Goal: Find specific page/section: Find specific page/section

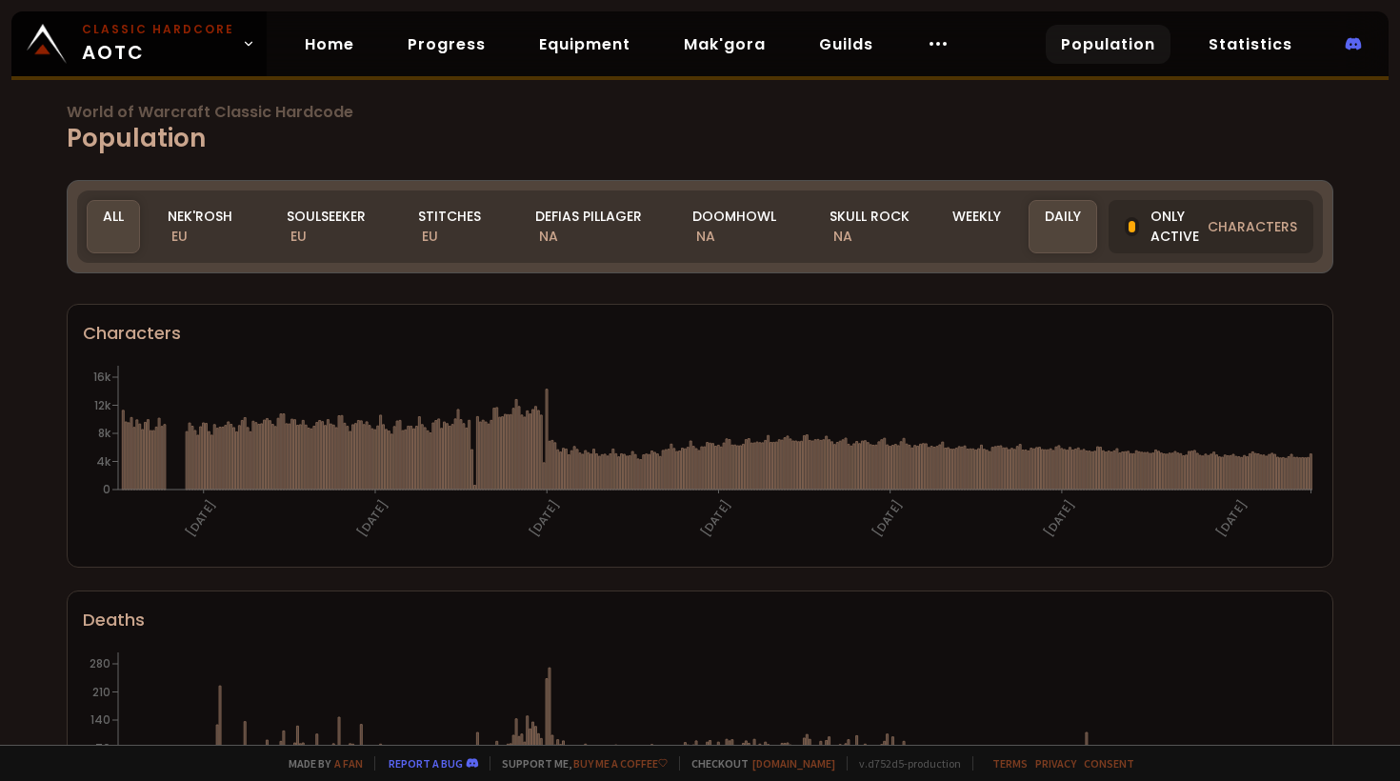
drag, startPoint x: 241, startPoint y: 231, endPoint x: 135, endPoint y: 288, distance: 120.1
click at [241, 231] on div "Nek'Rosh EU" at bounding box center [205, 226] width 108 height 53
click at [113, 228] on div "All" at bounding box center [113, 226] width 53 height 53
click at [926, 53] on icon at bounding box center [937, 43] width 23 height 23
click at [768, 119] on h1 "World of Warcraft Classic Hardcode Population" at bounding box center [700, 131] width 1266 height 52
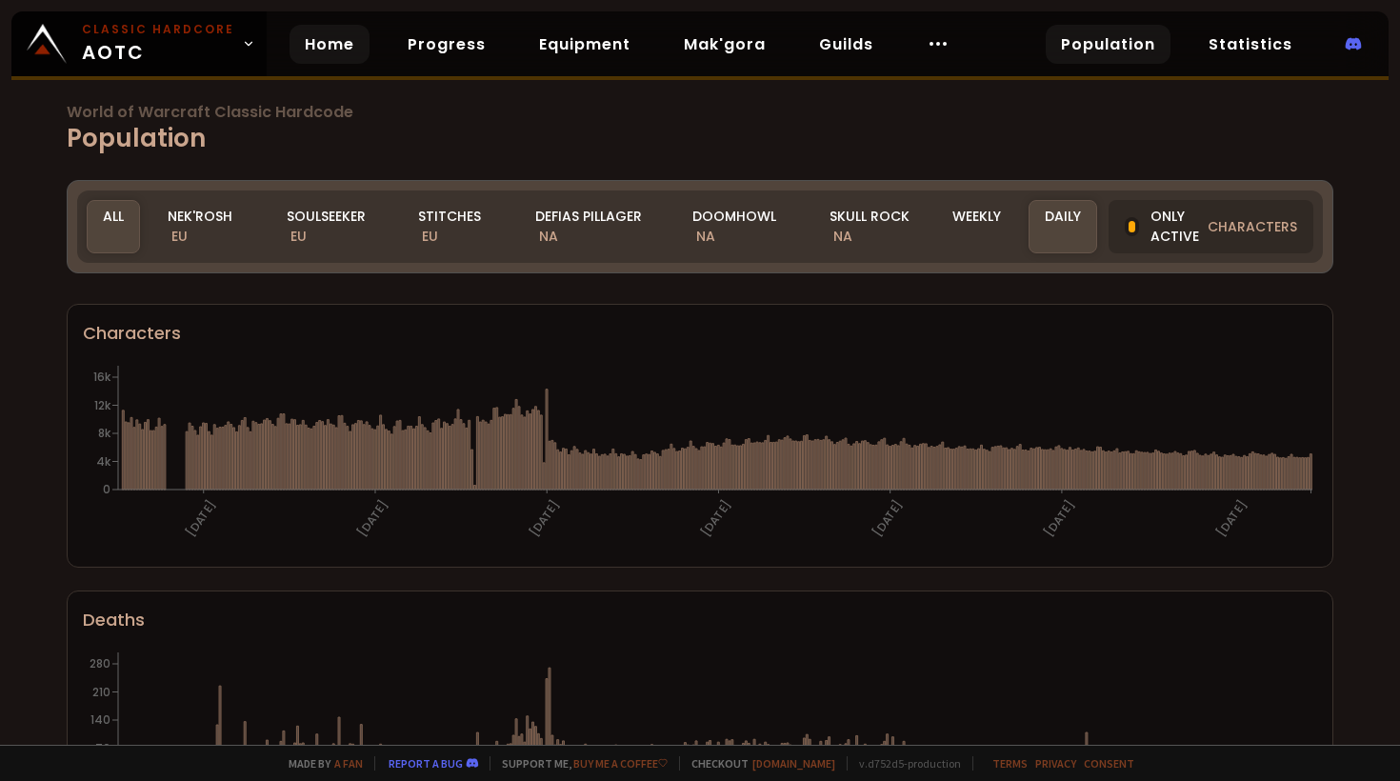
click at [317, 55] on link "Home" at bounding box center [329, 44] width 80 height 39
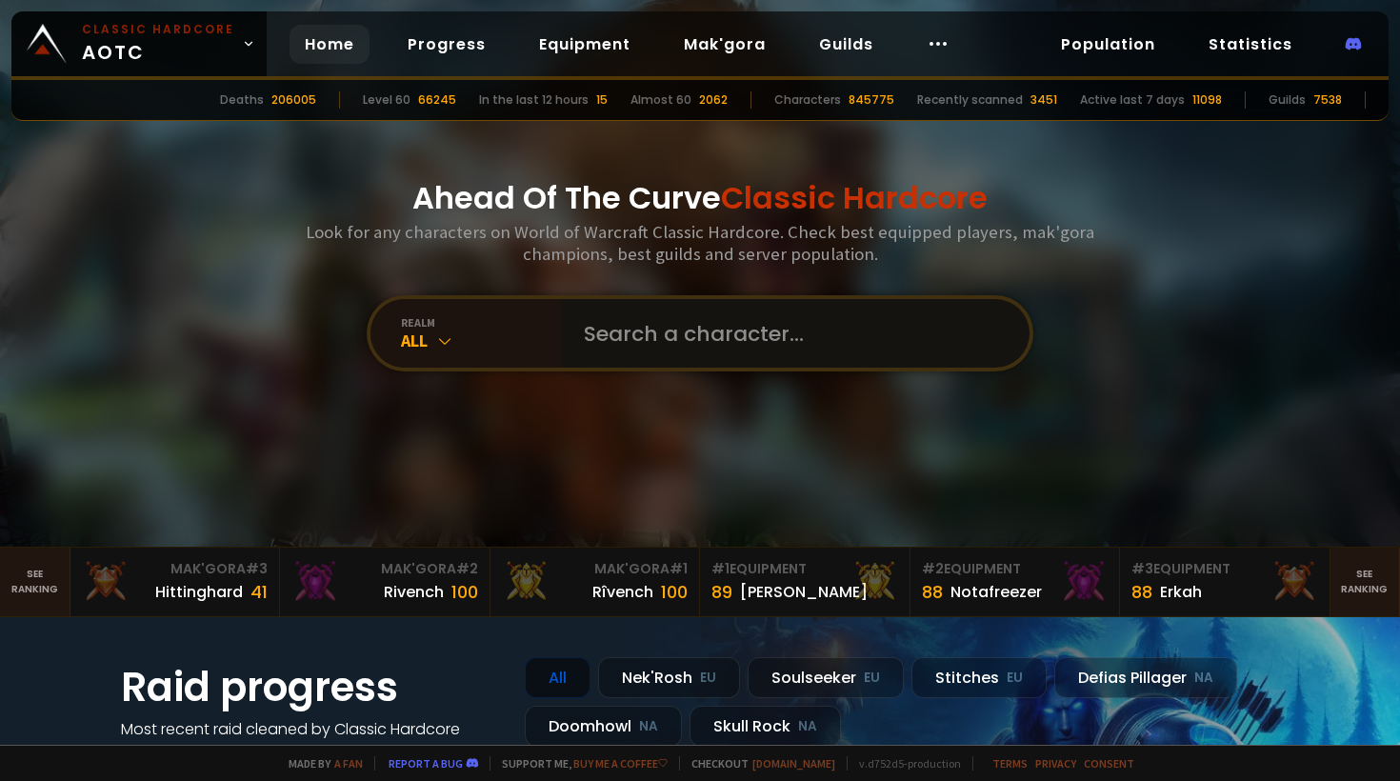
click at [640, 341] on input "text" at bounding box center [789, 333] width 434 height 69
type input "sugy"
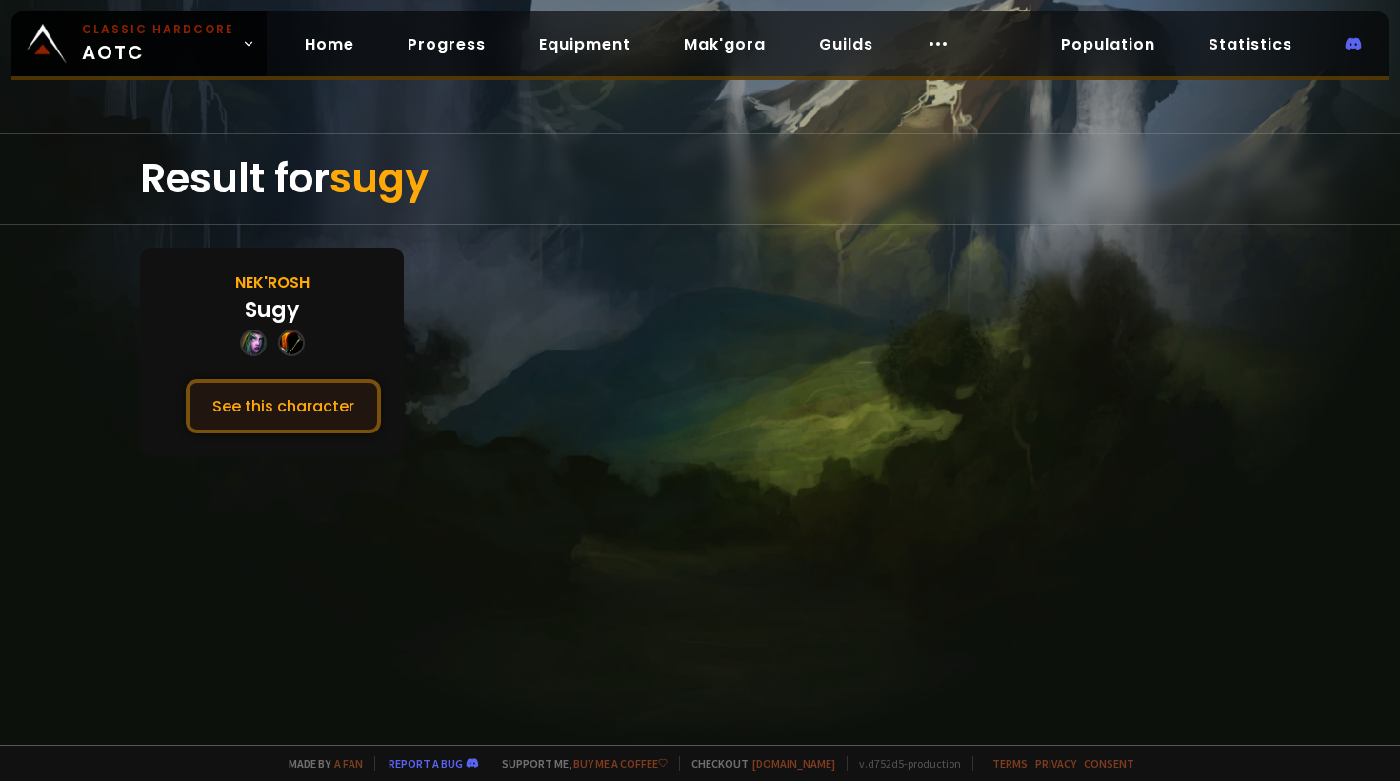
click at [265, 397] on button "See this character" at bounding box center [283, 406] width 195 height 54
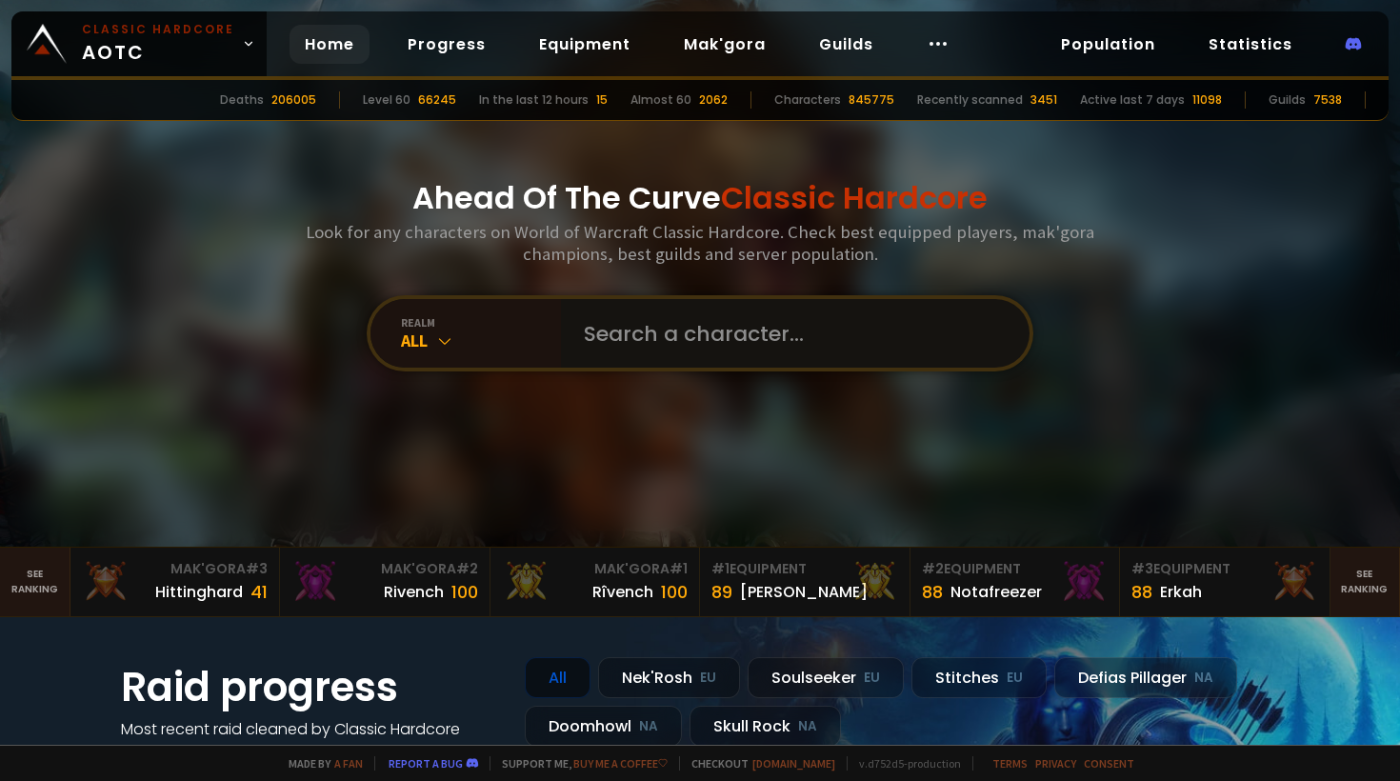
click at [592, 329] on input "text" at bounding box center [789, 333] width 434 height 69
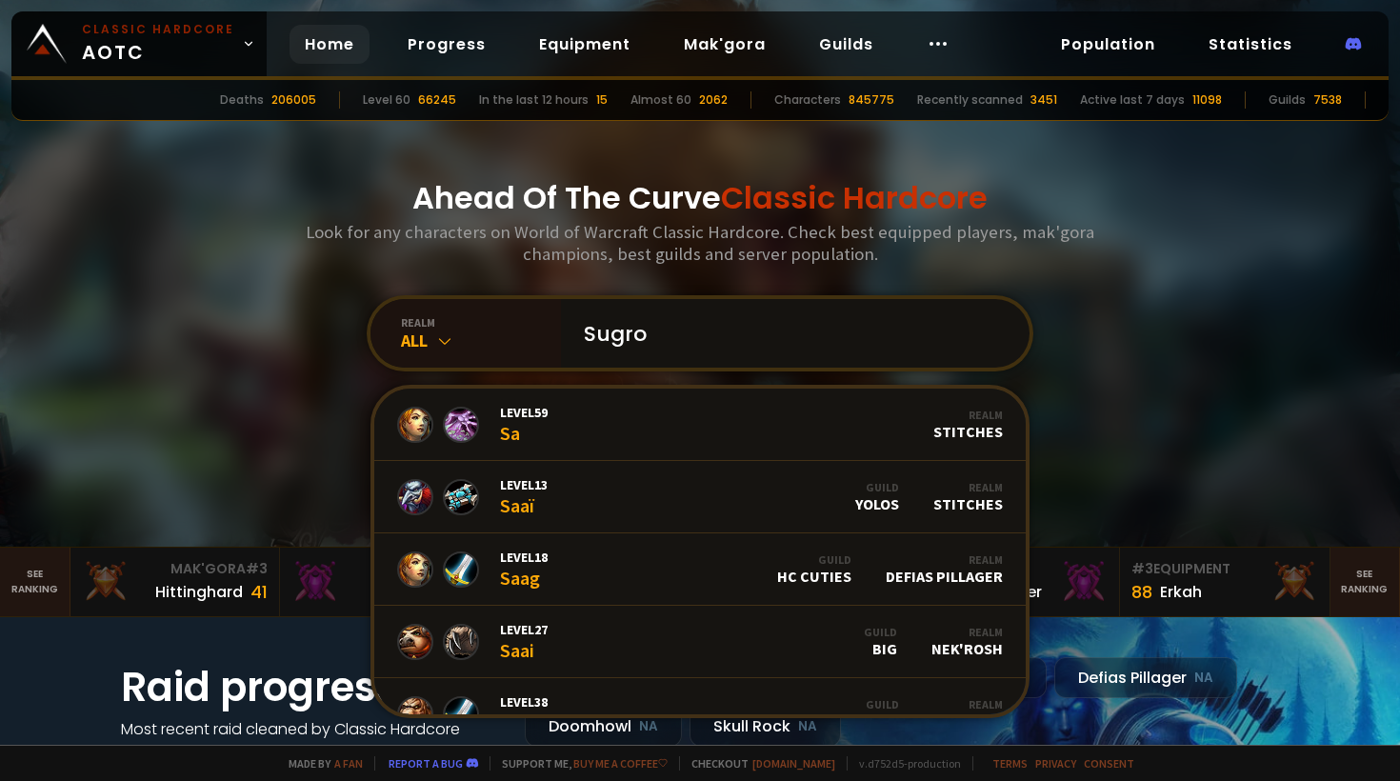
type input "Sugroo"
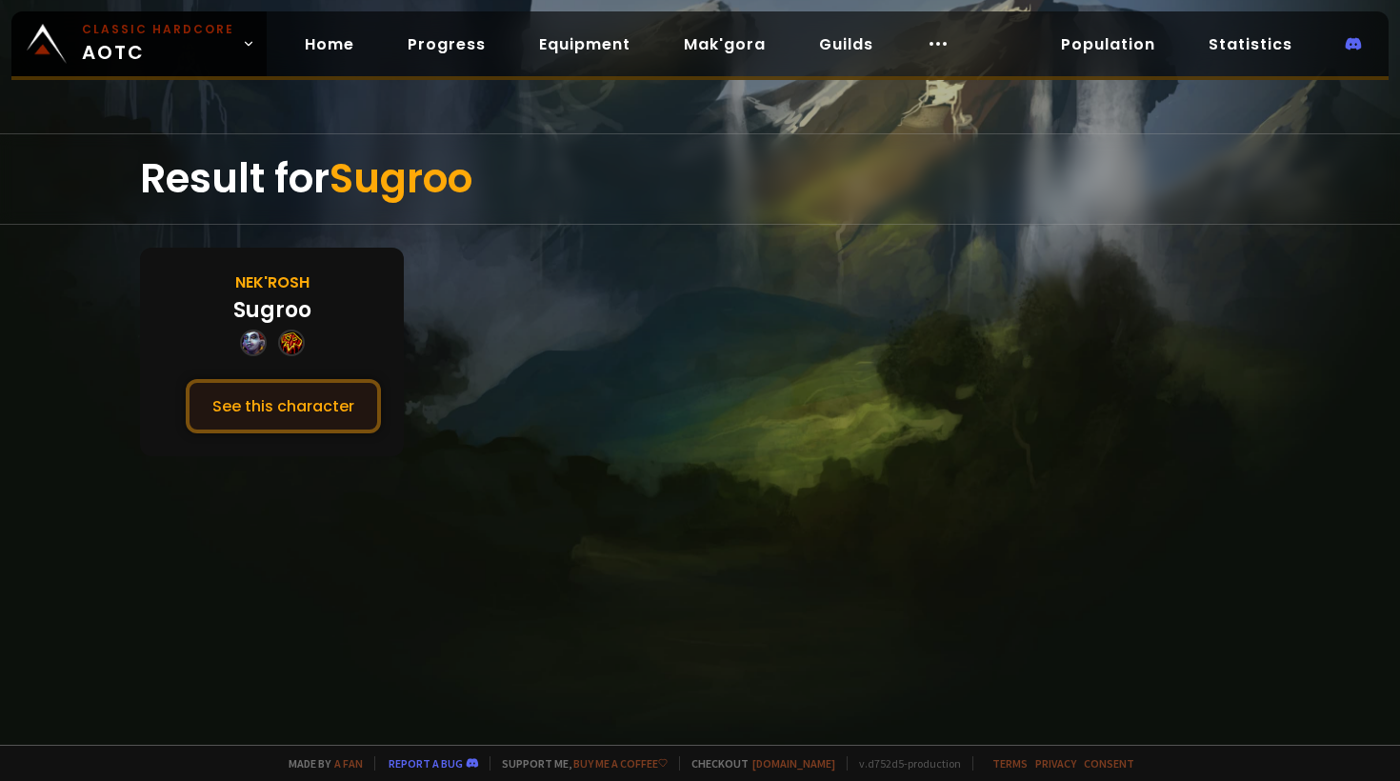
click at [311, 409] on button "See this character" at bounding box center [283, 406] width 195 height 54
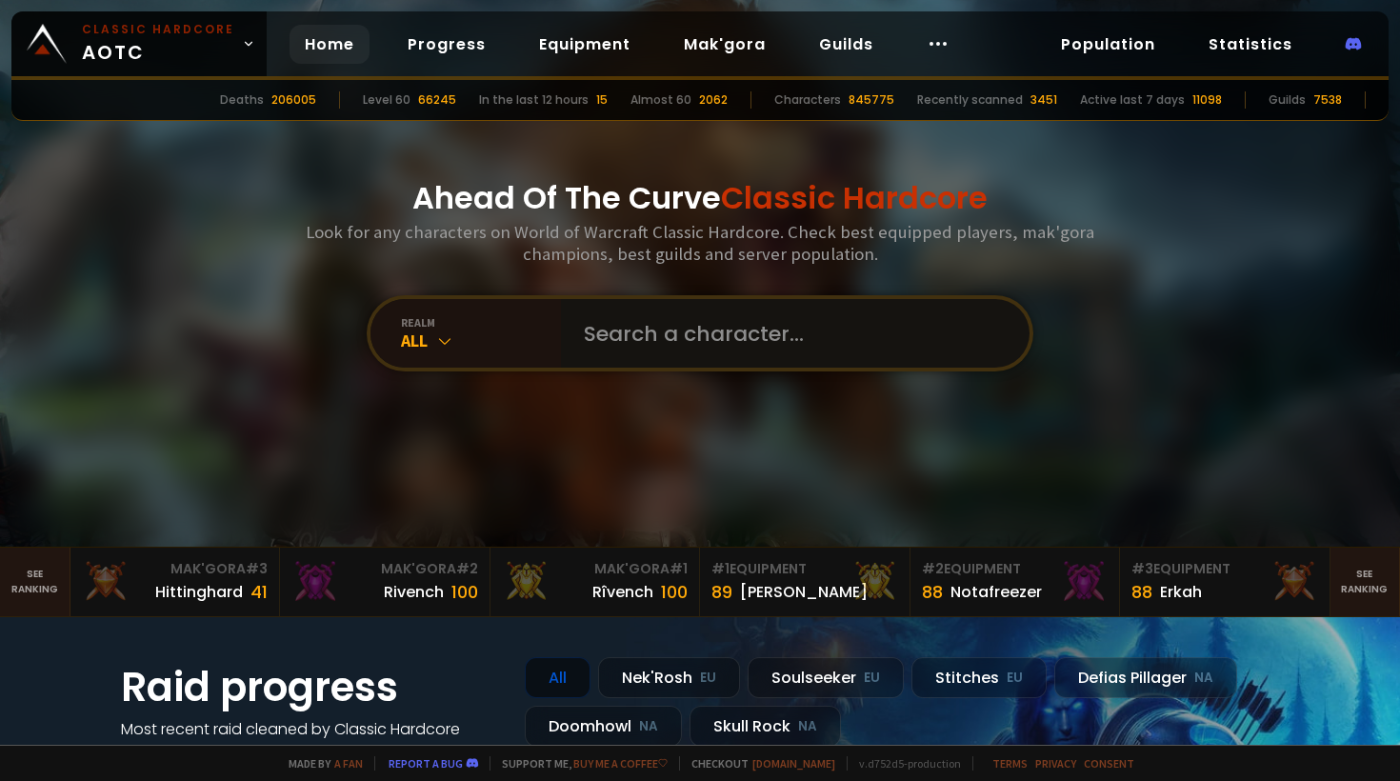
click at [607, 340] on input "text" at bounding box center [789, 333] width 434 height 69
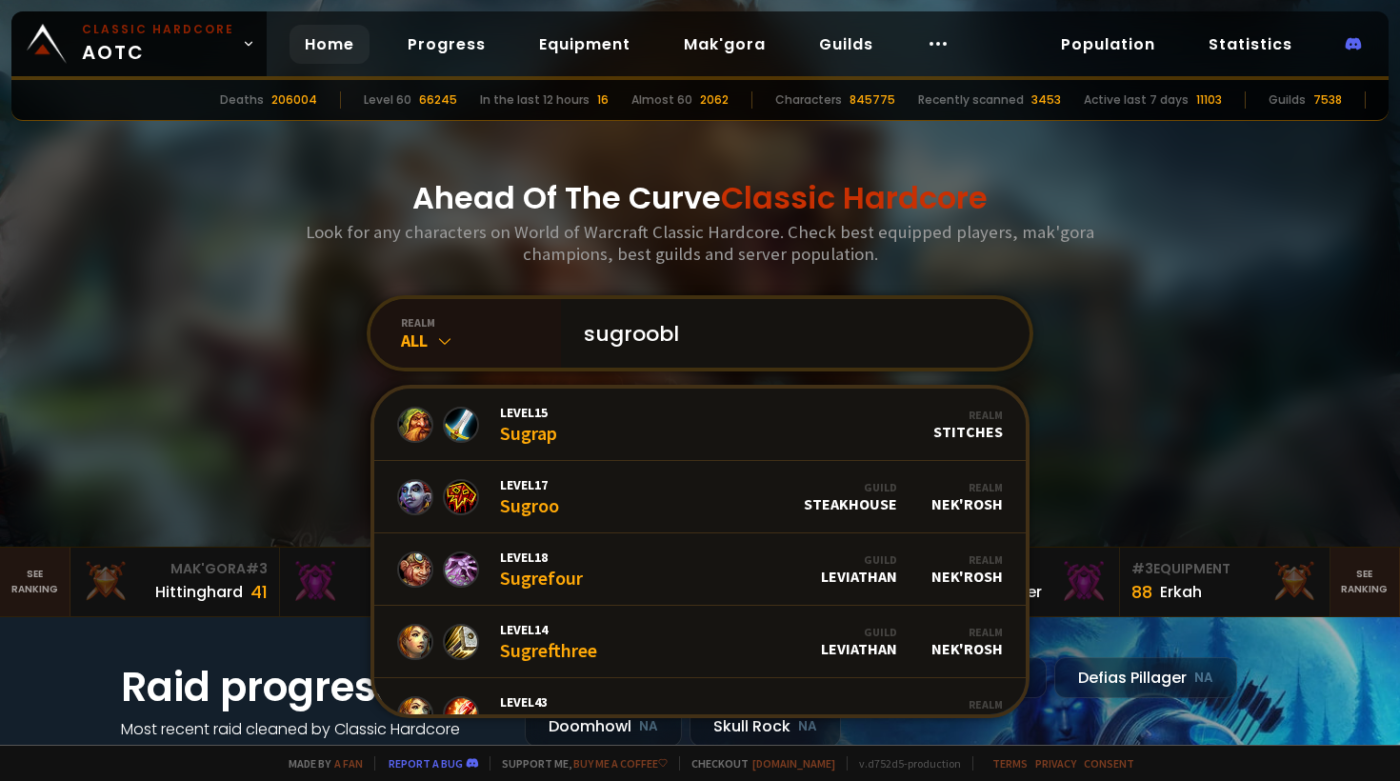
type input "sugrooble"
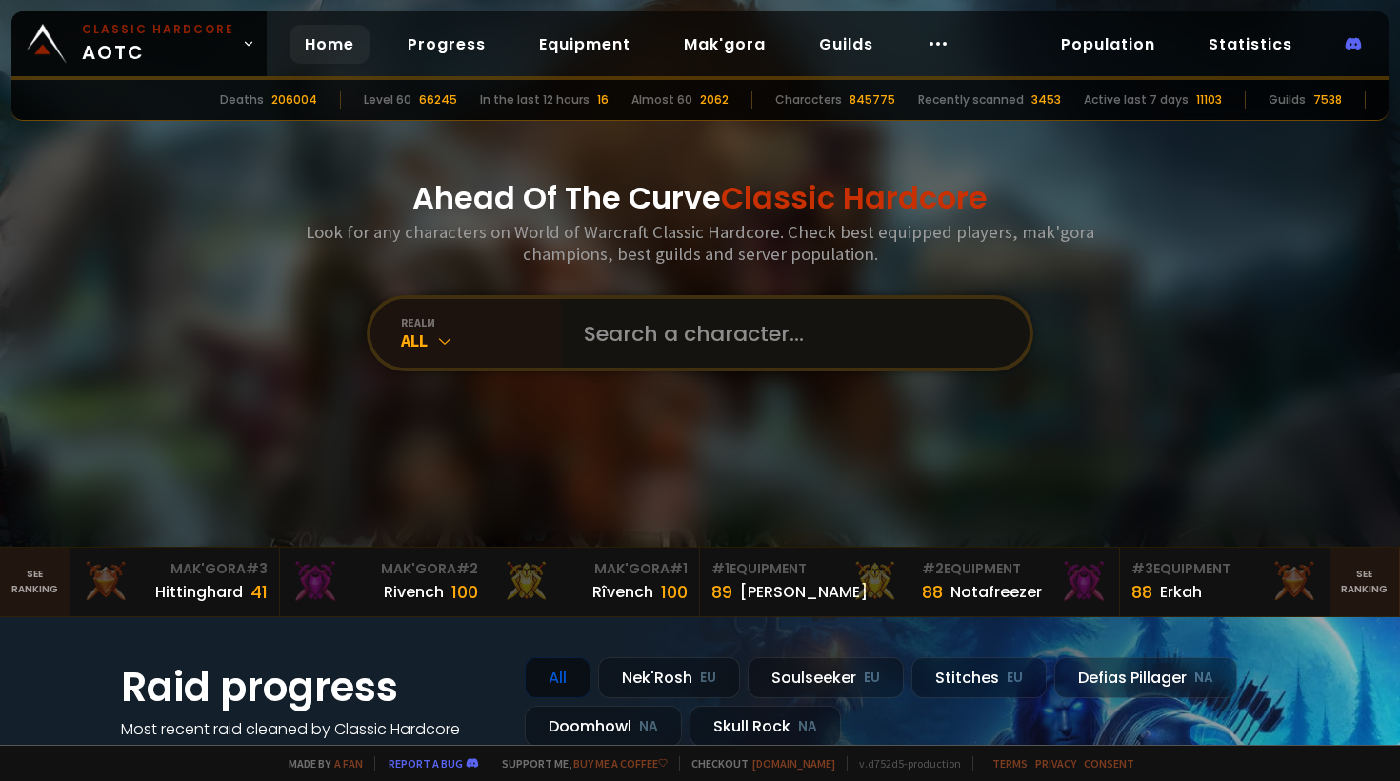
click at [601, 358] on input "text" at bounding box center [789, 333] width 434 height 69
type input "sugroob"
click at [665, 318] on input "text" at bounding box center [789, 333] width 434 height 69
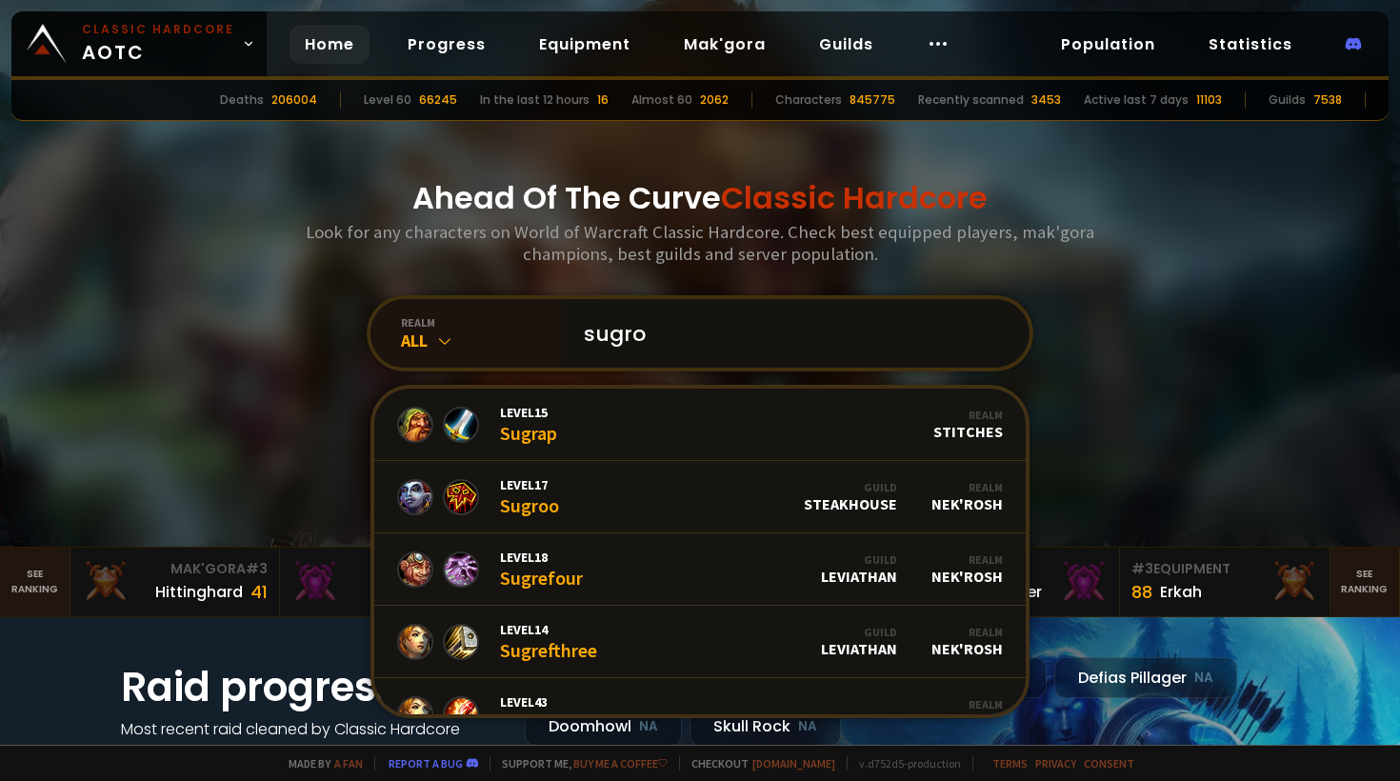
type input "sugrob"
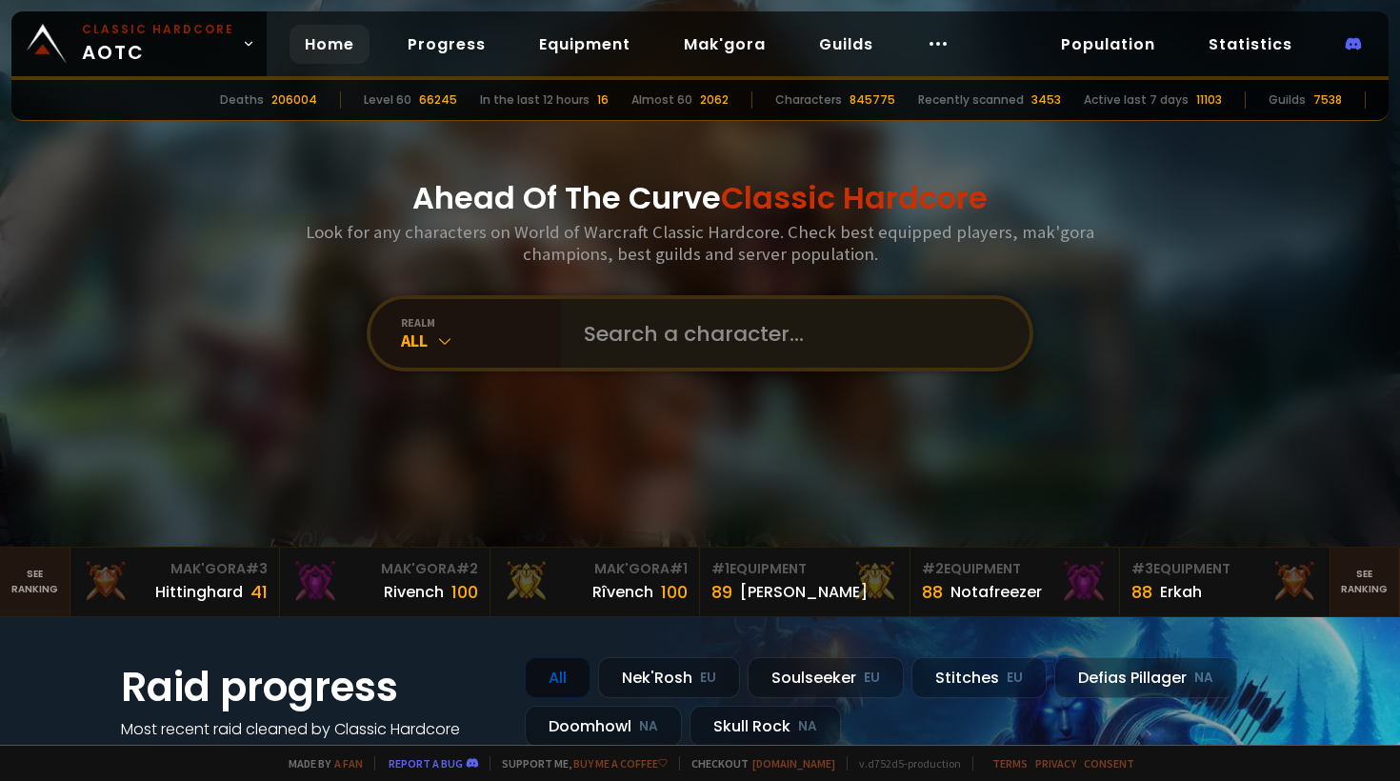
click at [561, 333] on div at bounding box center [795, 333] width 468 height 69
click at [615, 334] on input "text" at bounding box center [789, 333] width 434 height 69
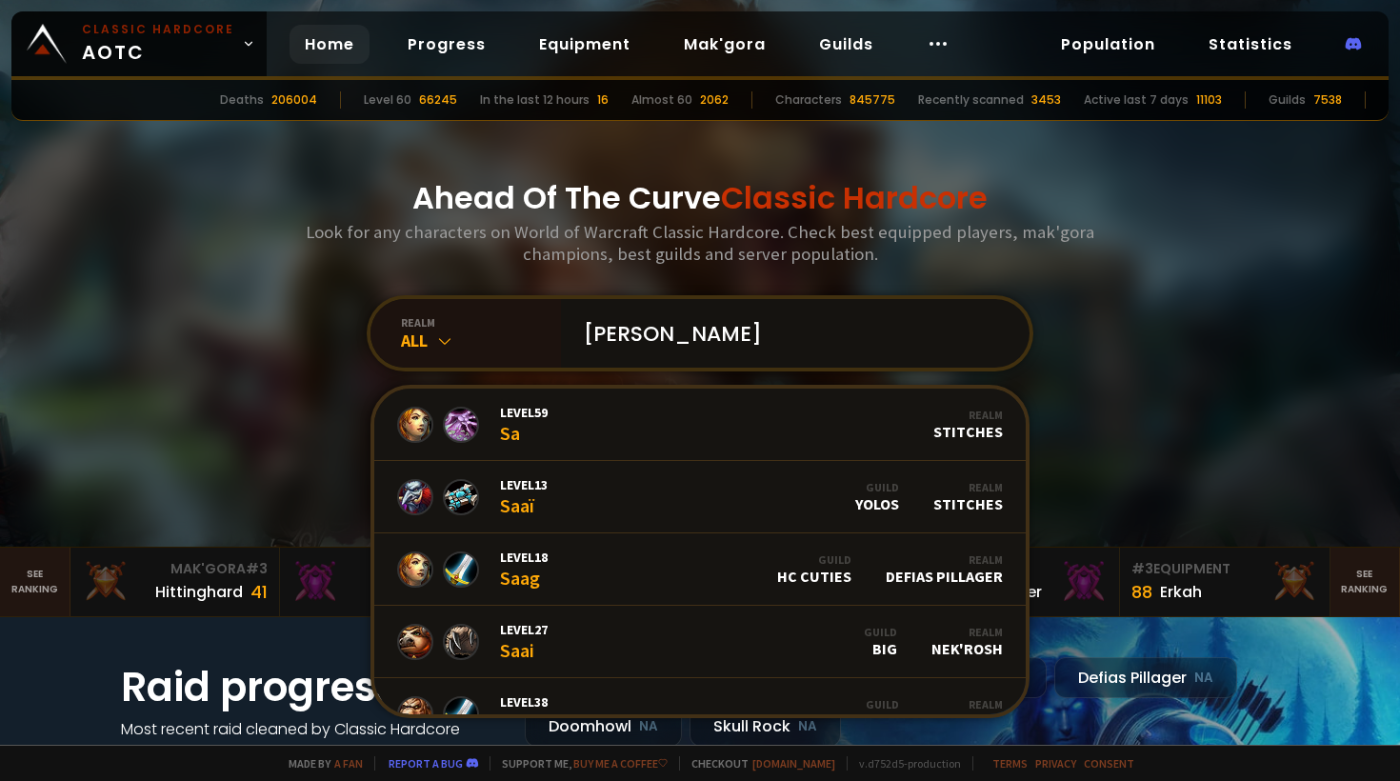
type input "suggy"
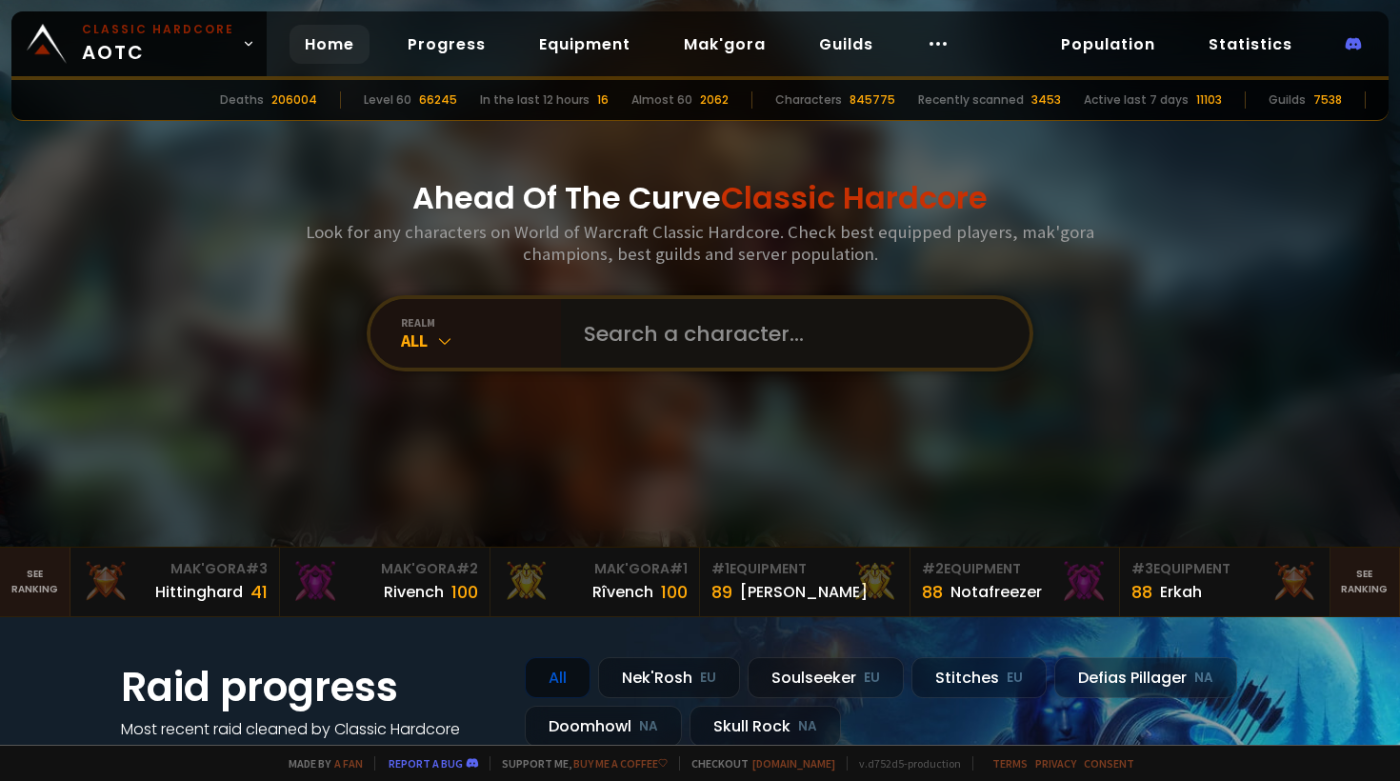
click at [647, 349] on input "text" at bounding box center [789, 333] width 434 height 69
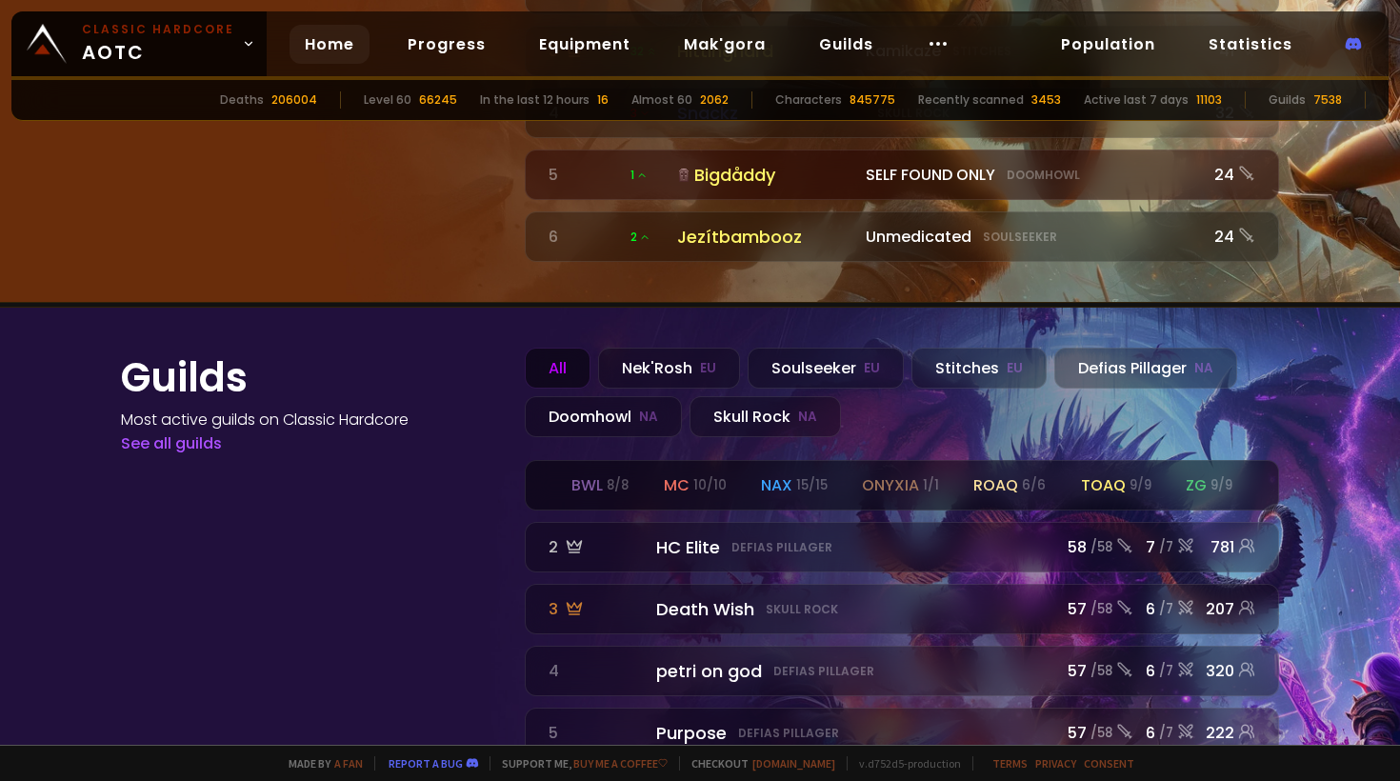
scroll to position [2069, 0]
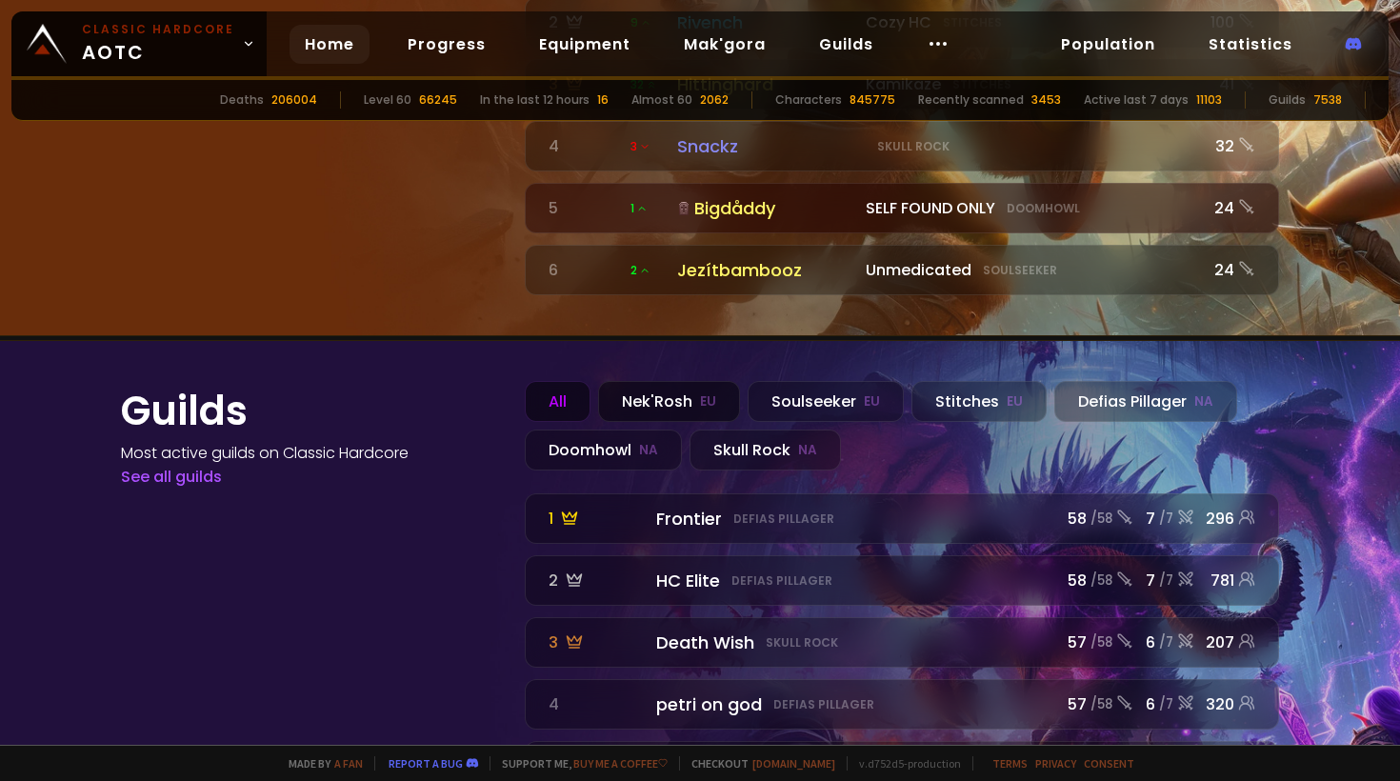
click at [697, 381] on div "Nek'Rosh EU" at bounding box center [669, 401] width 142 height 41
